Goal: Book appointment/travel/reservation

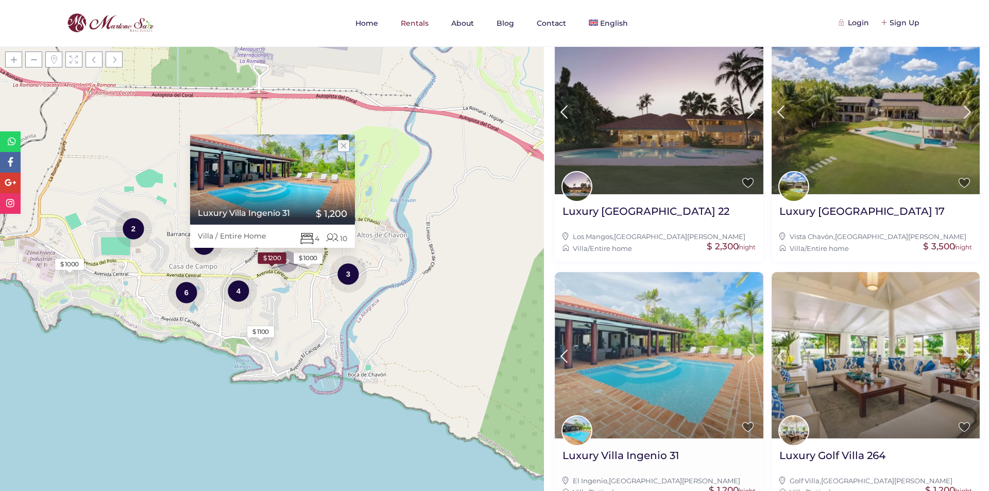
scroll to position [958, 0]
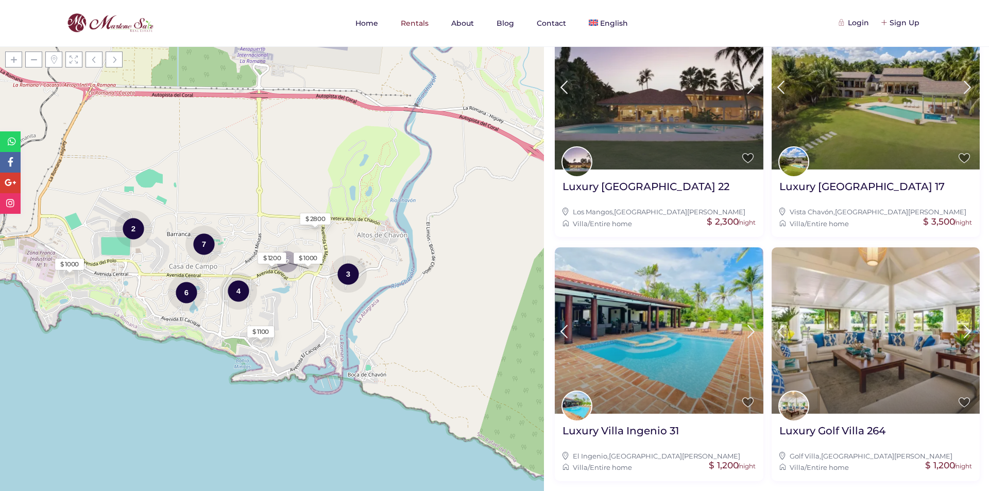
click at [259, 337] on div "$ 1100" at bounding box center [260, 331] width 27 height 11
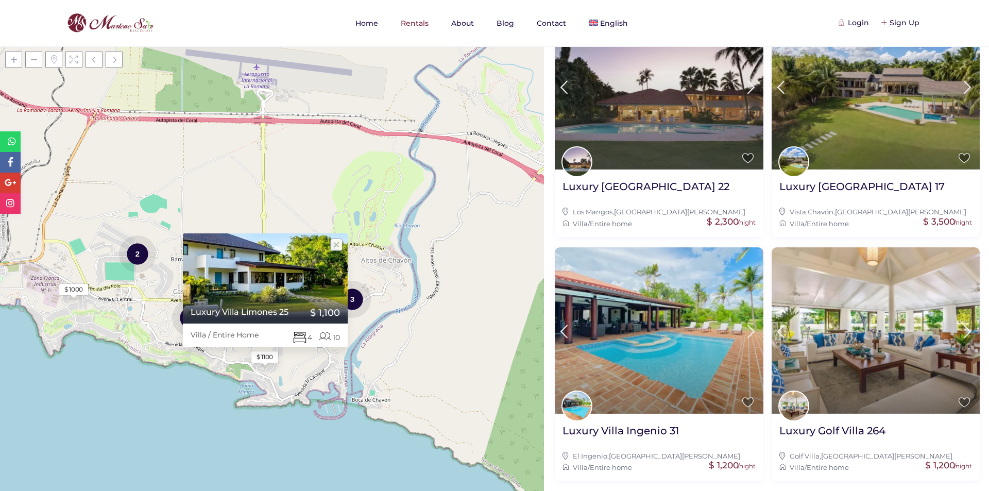
drag, startPoint x: 263, startPoint y: 335, endPoint x: 264, endPoint y: 363, distance: 27.3
click at [264, 363] on div "$ 1100" at bounding box center [264, 356] width 27 height 11
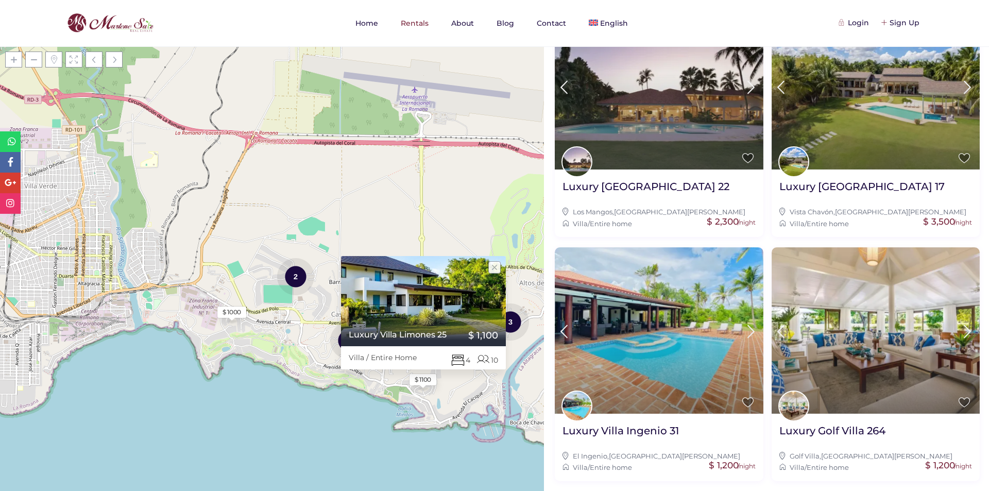
drag, startPoint x: 119, startPoint y: 318, endPoint x: 262, endPoint y: 336, distance: 143.8
click at [262, 336] on div "Loading Maps $ 1000 $ 1100 $ 2800 2 4 6 7 2 3 $ 1000 $ 1200 Luxury Villa [PERSO…" at bounding box center [272, 268] width 544 height 444
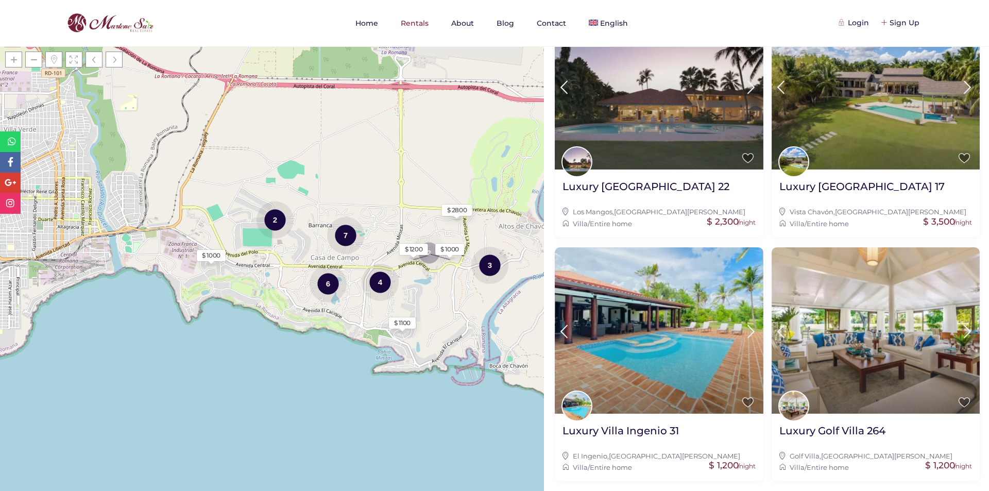
drag, startPoint x: 152, startPoint y: 328, endPoint x: 266, endPoint y: 315, distance: 114.6
click at [269, 315] on div "Loading Maps $ 1000 $ 1100 $ 2800 2 4 6 7 2 3 $ 1000 $ 1200 + − Leaflet | © Ope…" at bounding box center [272, 268] width 544 height 444
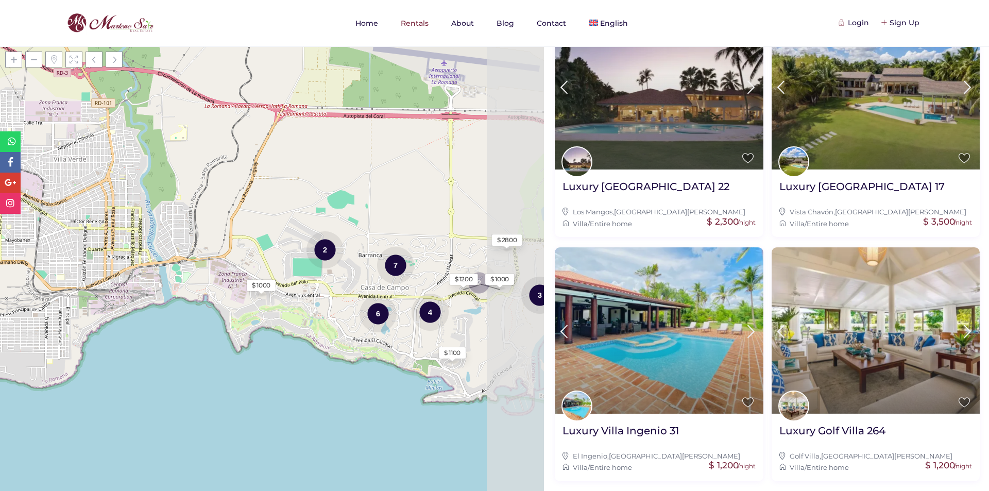
drag, startPoint x: 55, startPoint y: 243, endPoint x: 106, endPoint y: 273, distance: 59.3
click at [106, 273] on div "Loading Maps $ 1000 $ 1100 $ 2800 2 4 6 7 2 3 $ 1000 $ 1200 + − Leaflet | © Ope…" at bounding box center [272, 268] width 544 height 444
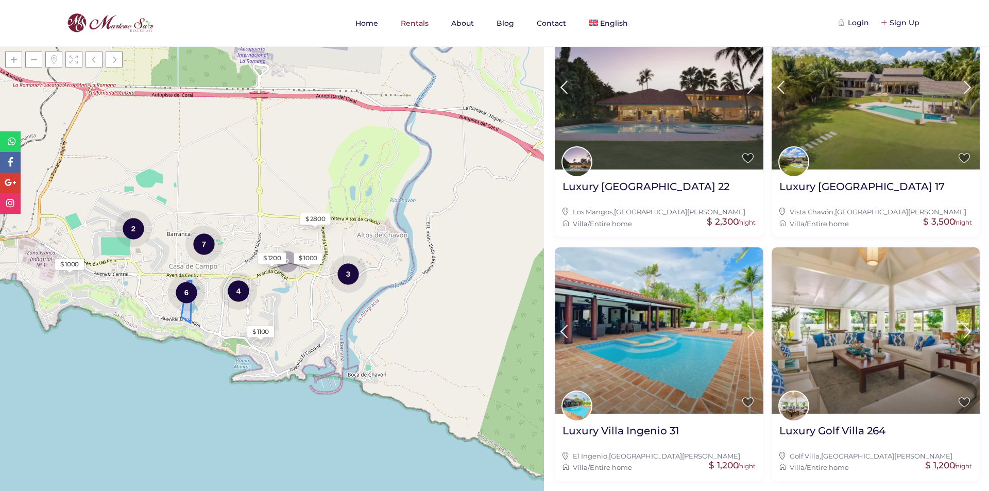
click at [184, 292] on div "6" at bounding box center [186, 292] width 37 height 39
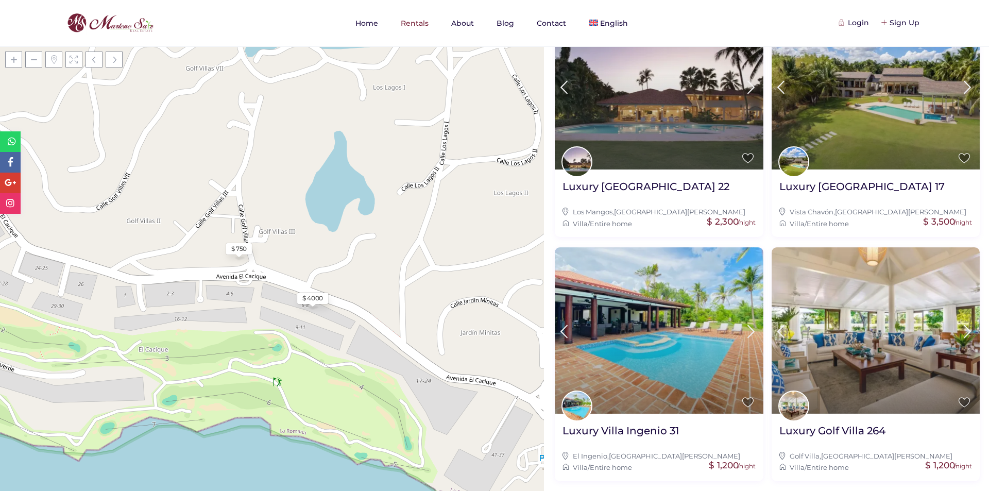
drag, startPoint x: 298, startPoint y: 375, endPoint x: 306, endPoint y: 245, distance: 130.1
click at [306, 245] on div "Loading Maps $ 1100 $ 2750 $ 1200 2 $ 1100 $ 2300 $ 4000 $ 750 4 $ 750 $ 3000 $…" at bounding box center [272, 268] width 544 height 444
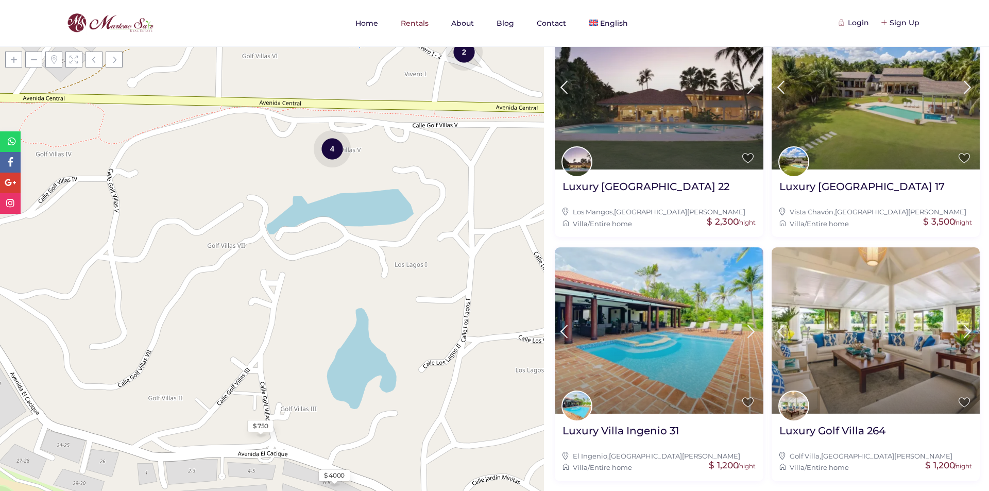
drag, startPoint x: 318, startPoint y: 198, endPoint x: 342, endPoint y: 376, distance: 179.3
click at [342, 378] on div "Loading Maps $ 1100 2 $ 1100 $ 2300 $ 4000 $ 750 4 $ 750 $ 1100 2 $ 1200 + − Le…" at bounding box center [272, 268] width 544 height 444
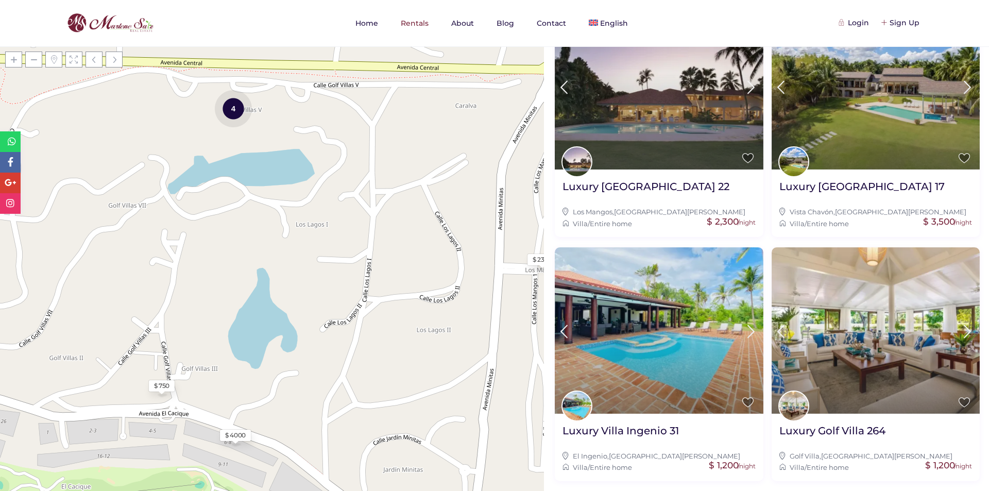
drag, startPoint x: 376, startPoint y: 385, endPoint x: 276, endPoint y: 333, distance: 112.6
click at [276, 333] on div "Loading Maps $ 1100 2 $ 1100 $ 2300 $ 4000 $ 750 4 $ 750 $ 1100 2 $ 1200 $ 2750…" at bounding box center [272, 268] width 544 height 444
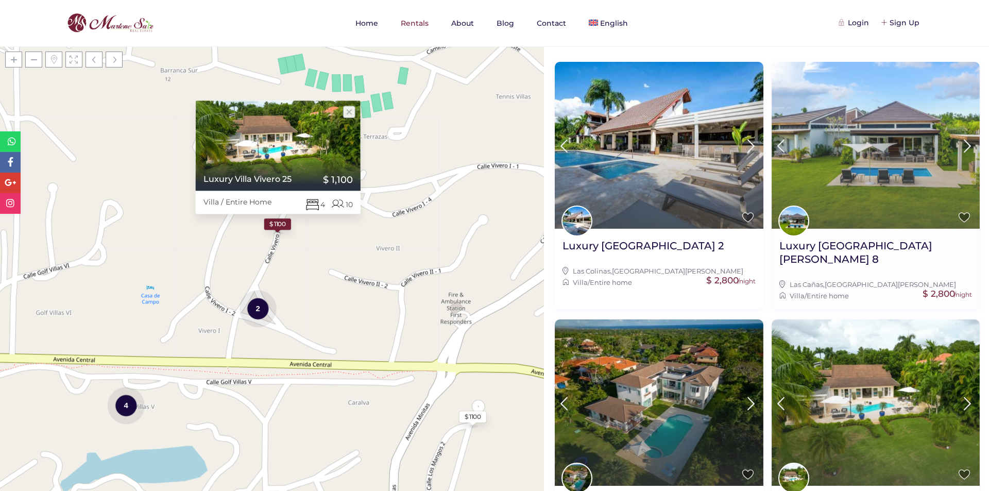
scroll to position [0, 0]
